Goal: Find specific page/section: Find specific page/section

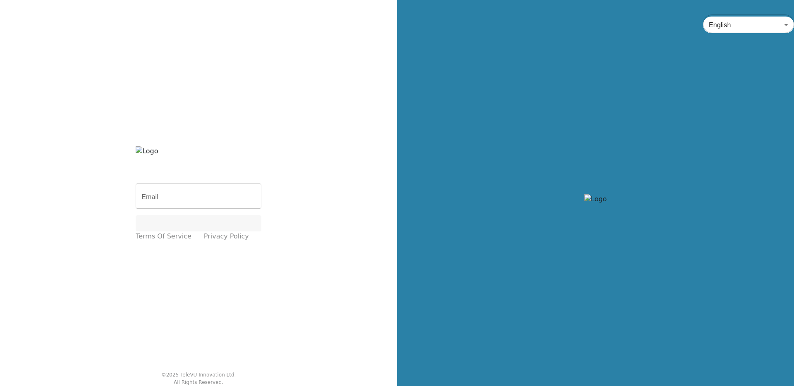
type input "farbod@televu.ca"
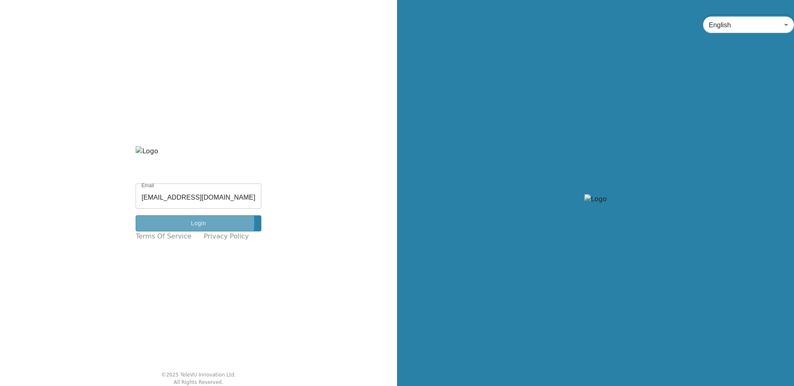
click at [185, 222] on button "Login" at bounding box center [199, 224] width 126 height 16
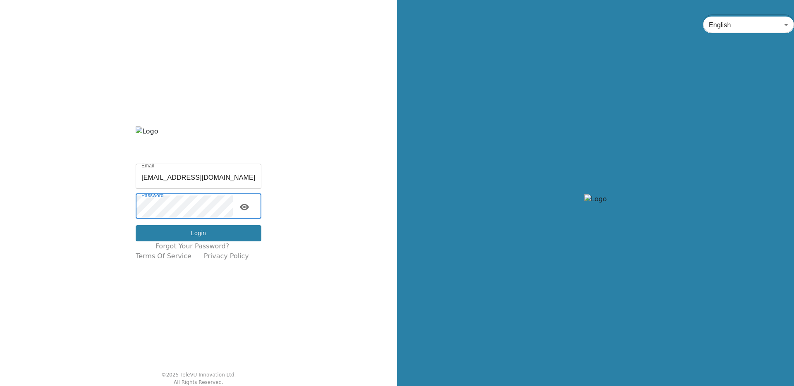
click at [189, 235] on button "Login" at bounding box center [199, 233] width 126 height 16
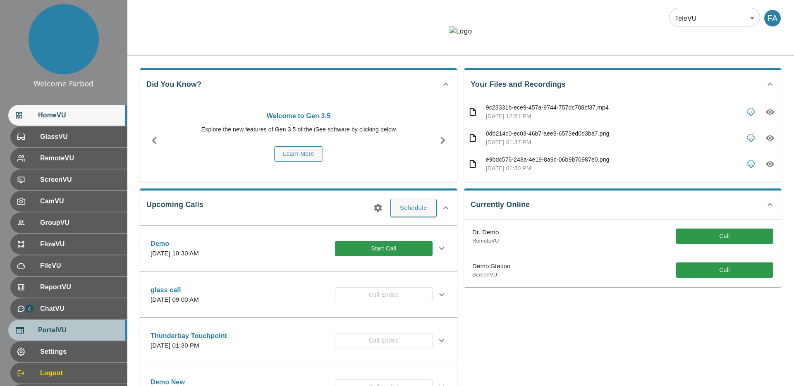
click at [70, 329] on span "PortalVU" at bounding box center [79, 331] width 82 height 10
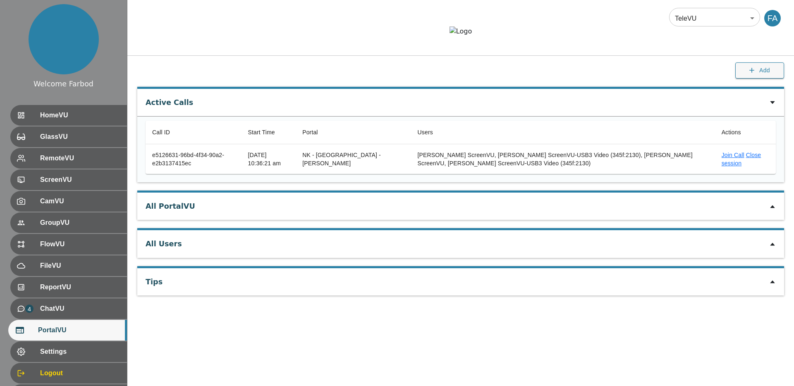
click at [776, 220] on div "All PortalVU" at bounding box center [460, 206] width 647 height 27
click at [775, 210] on icon at bounding box center [772, 207] width 7 height 7
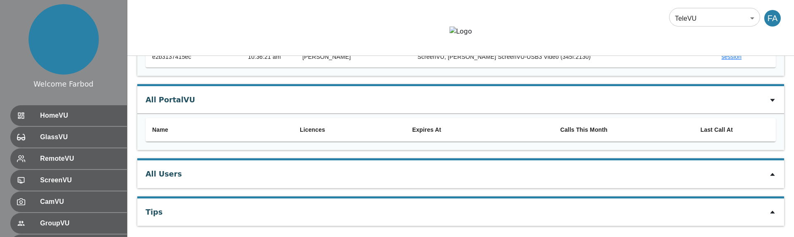
scroll to position [138, 0]
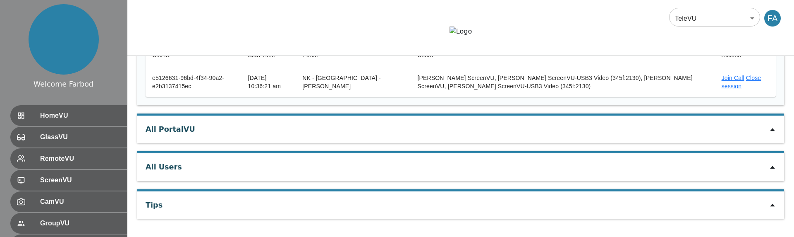
scroll to position [101, 0]
click at [772, 129] on icon at bounding box center [772, 129] width 5 height 3
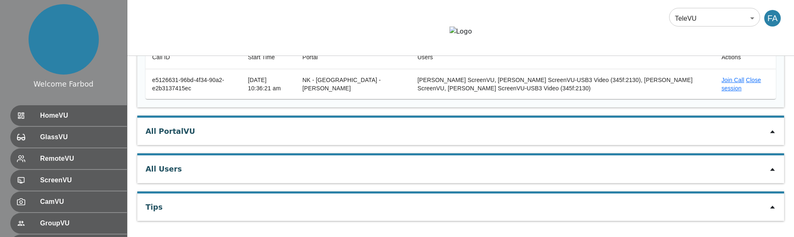
scroll to position [101, 0]
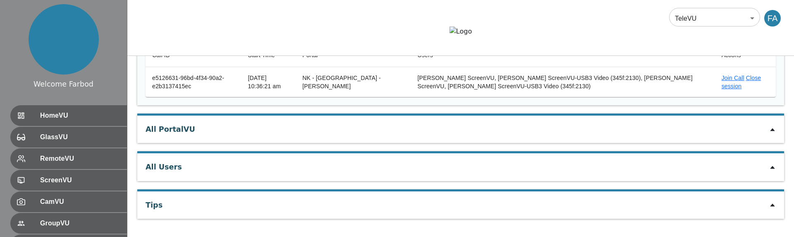
click at [773, 129] on icon at bounding box center [772, 129] width 5 height 3
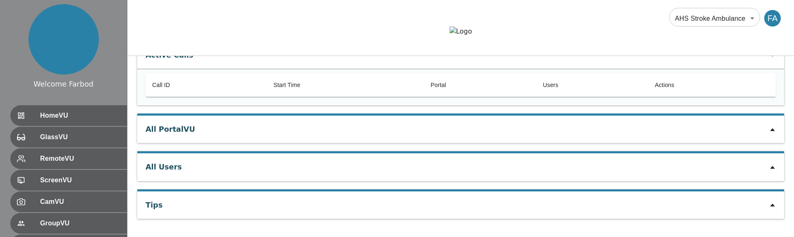
scroll to position [0, 0]
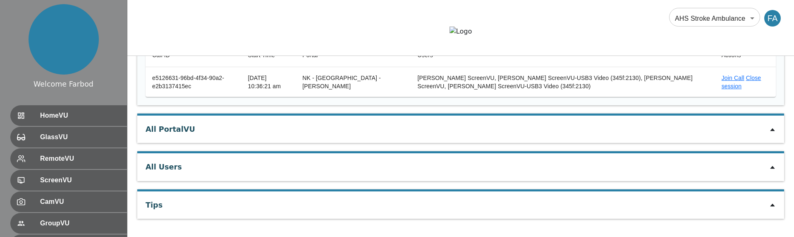
scroll to position [101, 0]
click at [774, 132] on icon at bounding box center [772, 129] width 7 height 7
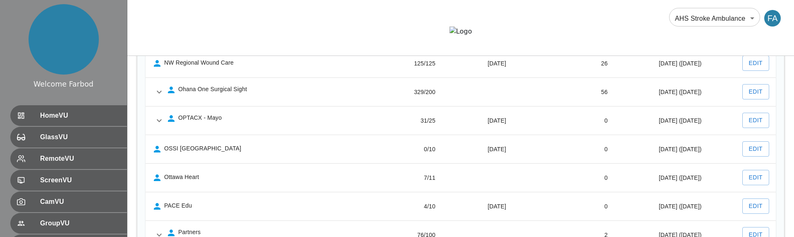
scroll to position [941, 0]
click at [160, 97] on icon "expand row" at bounding box center [159, 92] width 10 height 10
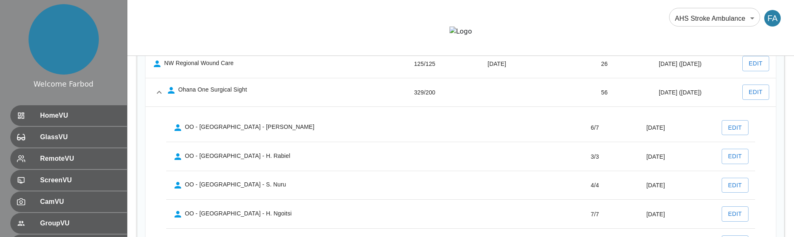
click at [160, 93] on icon "expand row" at bounding box center [159, 92] width 5 height 3
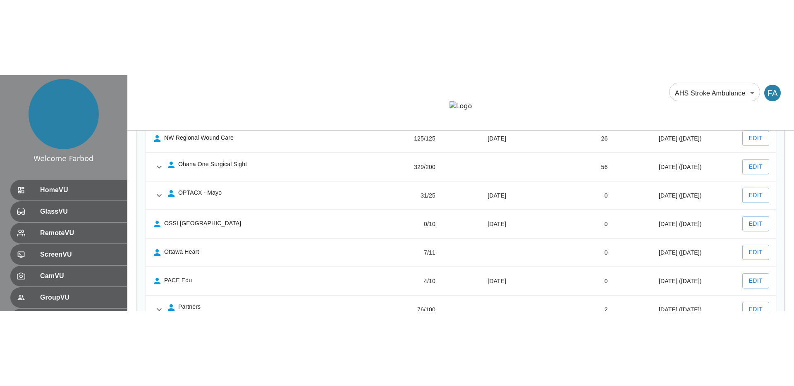
scroll to position [906, 0]
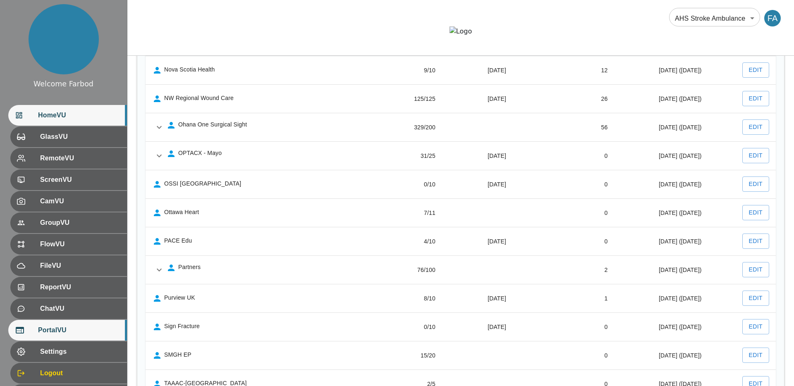
click at [109, 115] on span "HomeVU" at bounding box center [79, 115] width 82 height 10
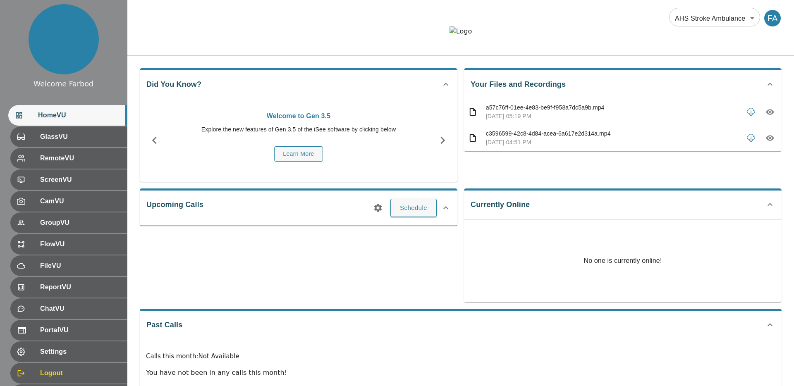
click at [684, 13] on body "Welcome Farbod HomeVU GlassVU RemoteVU ScreenVU CamVU GroupVU FlowVU FileVU Rep…" at bounding box center [397, 209] width 794 height 418
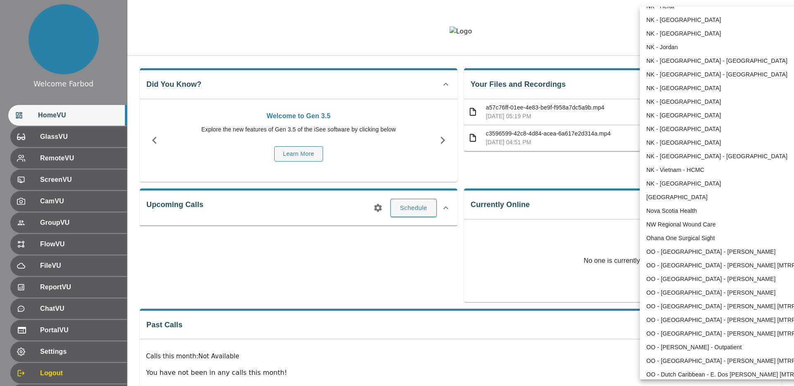
scroll to position [647, 0]
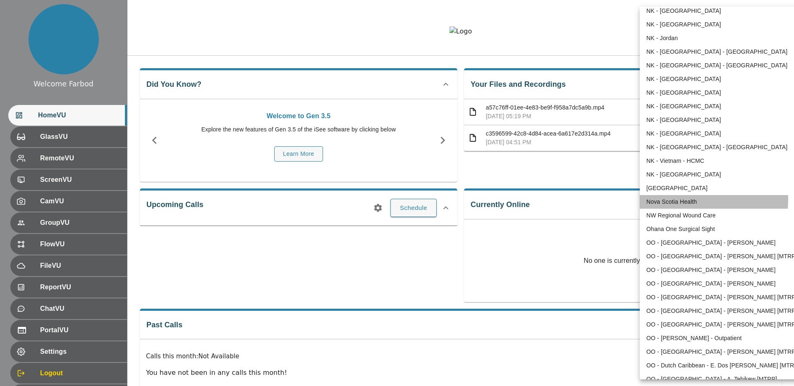
click at [667, 199] on li "Nova Scotia Health" at bounding box center [726, 202] width 172 height 14
type input "208"
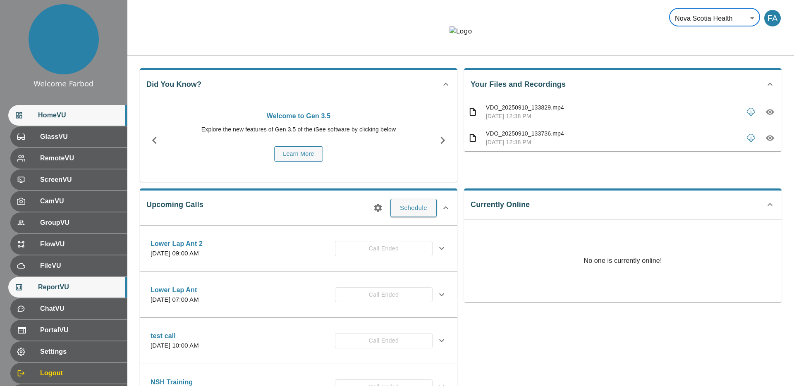
click at [68, 236] on span "ReportVU" at bounding box center [79, 288] width 82 height 10
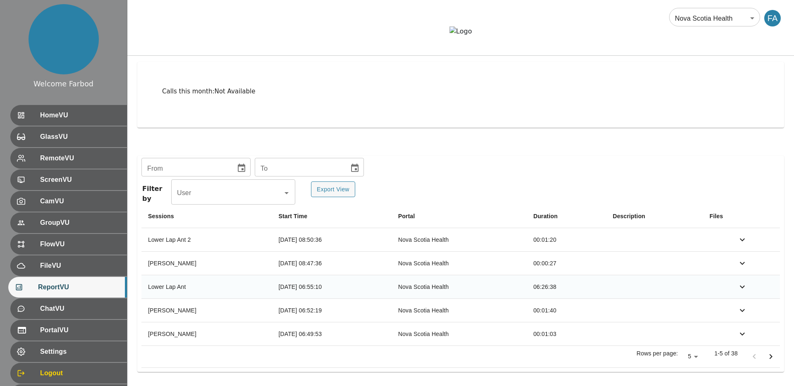
scroll to position [94, 0]
click at [744, 236] on icon "simple table" at bounding box center [743, 287] width 10 height 10
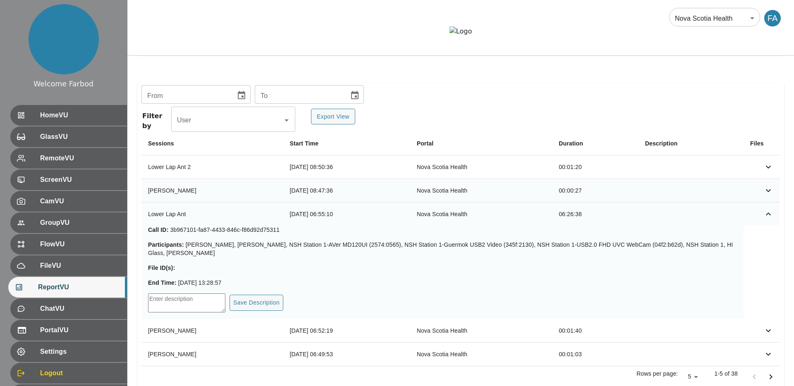
scroll to position [144, 0]
click at [770, 218] on icon "simple table" at bounding box center [769, 213] width 10 height 10
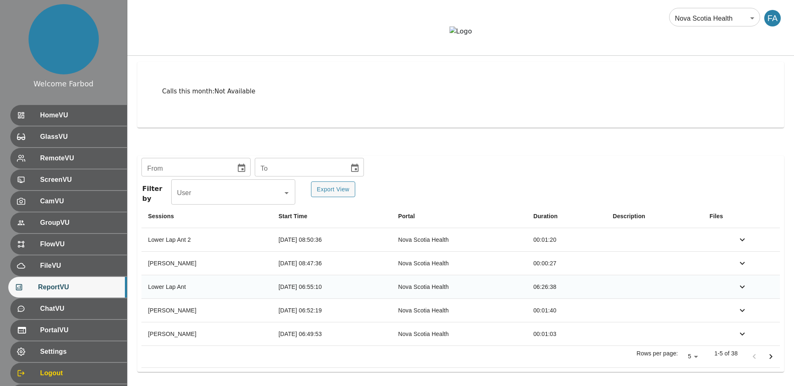
scroll to position [94, 0]
click at [95, 110] on div "HomeVU" at bounding box center [67, 115] width 119 height 21
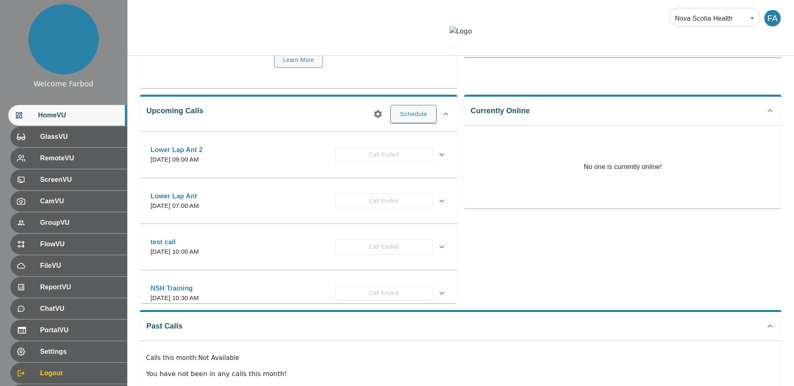
click at [443, 202] on icon at bounding box center [441, 200] width 5 height 3
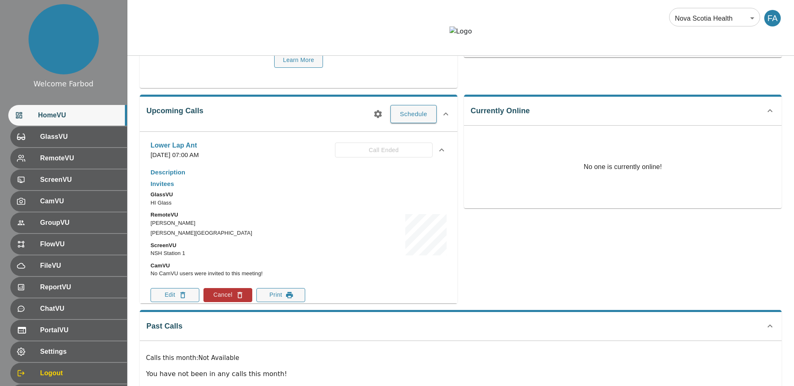
scroll to position [51, 0]
click at [439, 155] on icon at bounding box center [442, 150] width 10 height 10
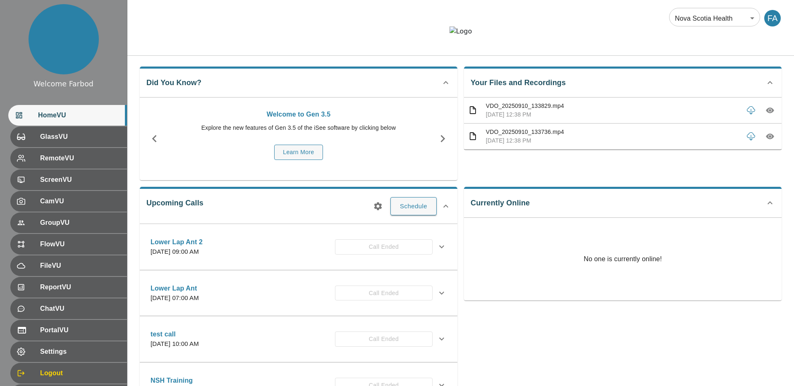
scroll to position [0, 0]
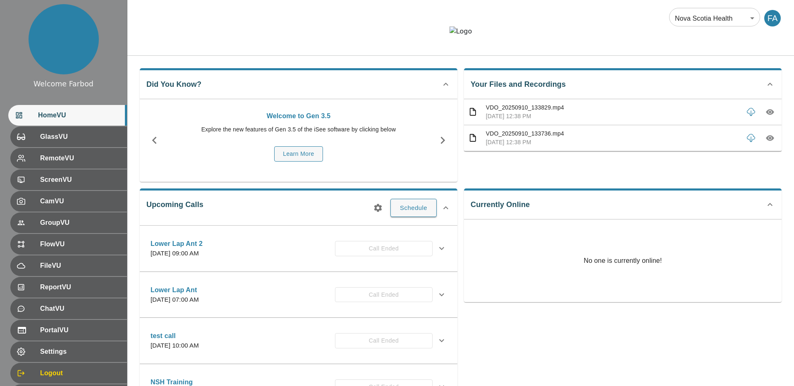
click at [303, 4] on div "Nova Scotia Health 208 ​ FA" at bounding box center [460, 13] width 667 height 26
